Goal: Transaction & Acquisition: Purchase product/service

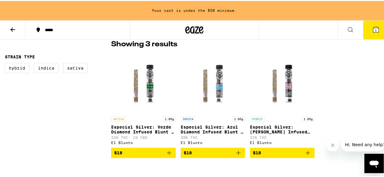
click at [349, 27] on icon at bounding box center [349, 28] width 7 height 7
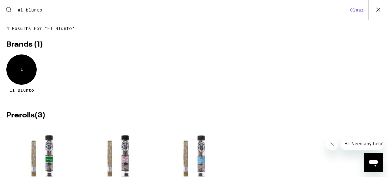
click at [57, 9] on input "el blunto" at bounding box center [182, 9] width 331 height 5
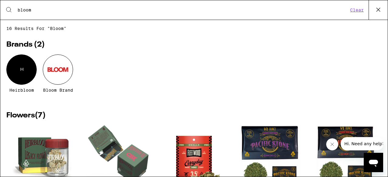
type input "bloom"
click at [62, 69] on div at bounding box center [58, 70] width 30 height 30
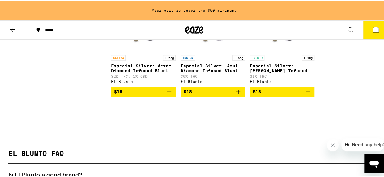
scroll to position [206, 0]
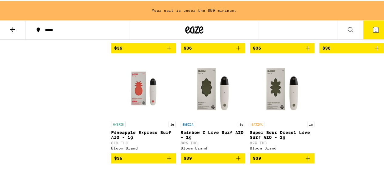
scroll to position [267, 0]
